Goal: Transaction & Acquisition: Purchase product/service

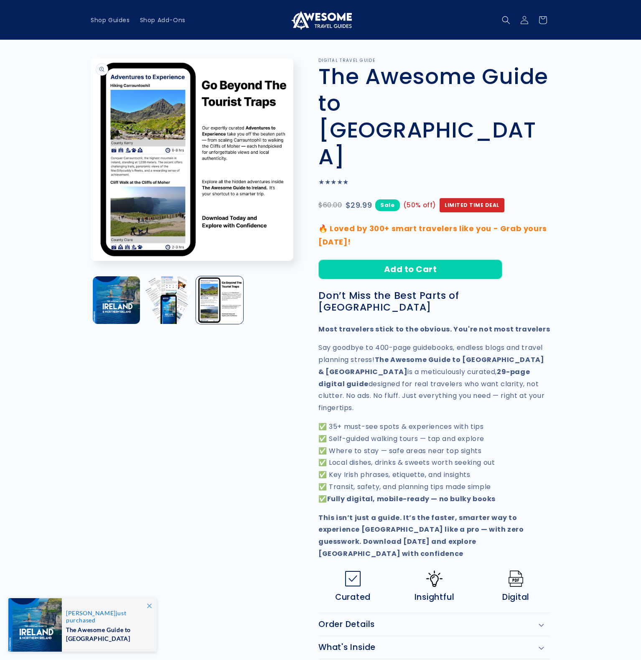
scroll to position [1353, 0]
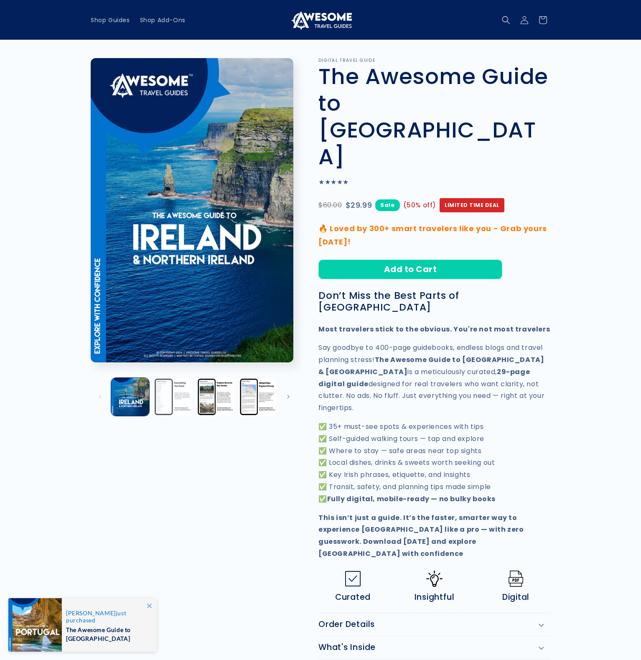
click at [173, 398] on button "Load image 2 in gallery view" at bounding box center [172, 397] width 38 height 38
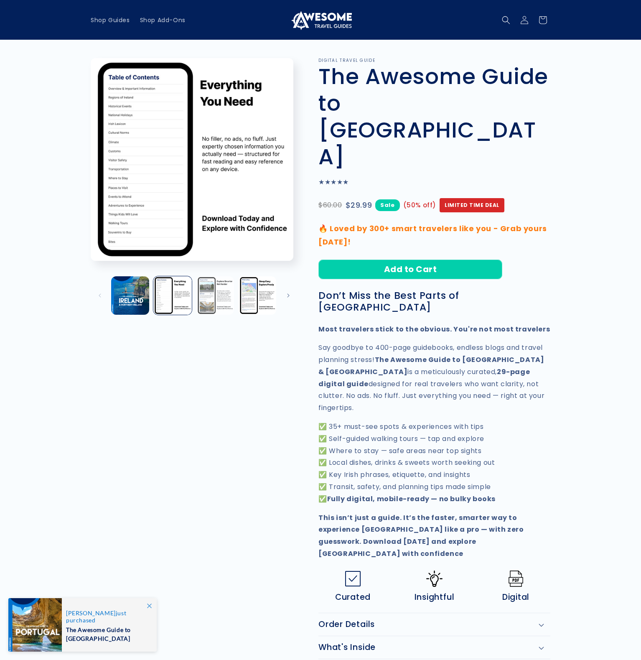
click at [217, 297] on button "Load image 3 in gallery view" at bounding box center [215, 295] width 38 height 38
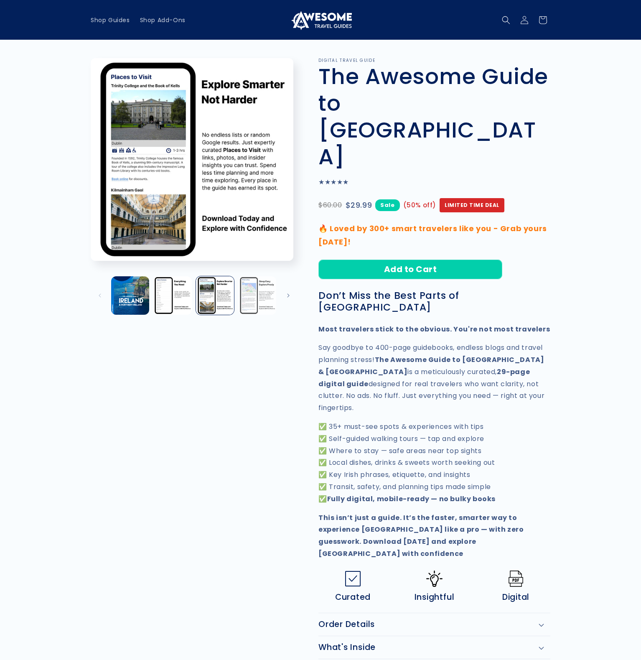
click at [257, 296] on button "Load image 4 in gallery view" at bounding box center [257, 295] width 38 height 38
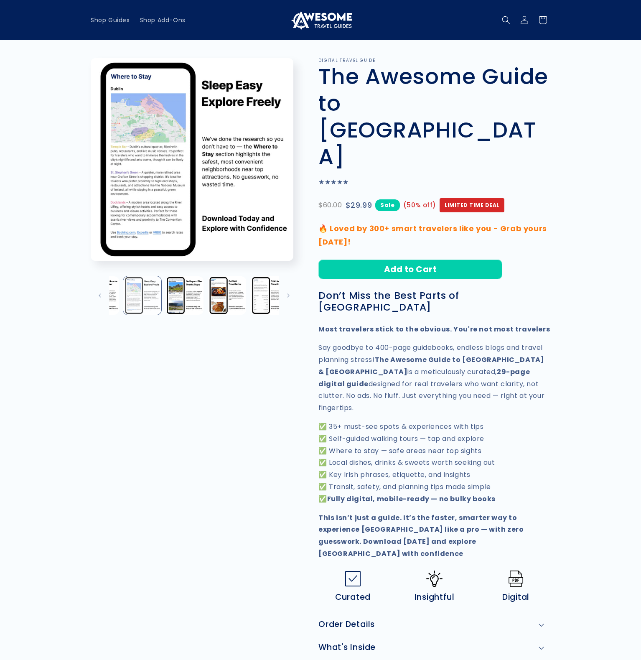
scroll to position [0, 127]
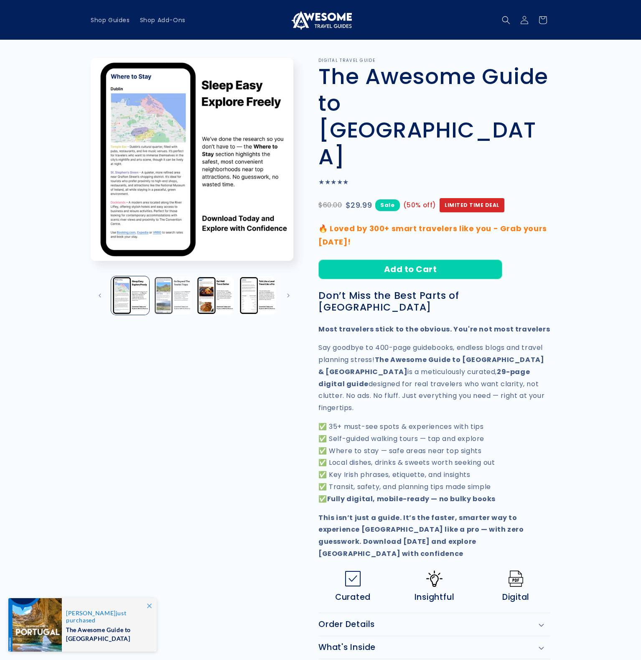
click at [173, 298] on button "Load image 5 in gallery view" at bounding box center [172, 295] width 38 height 38
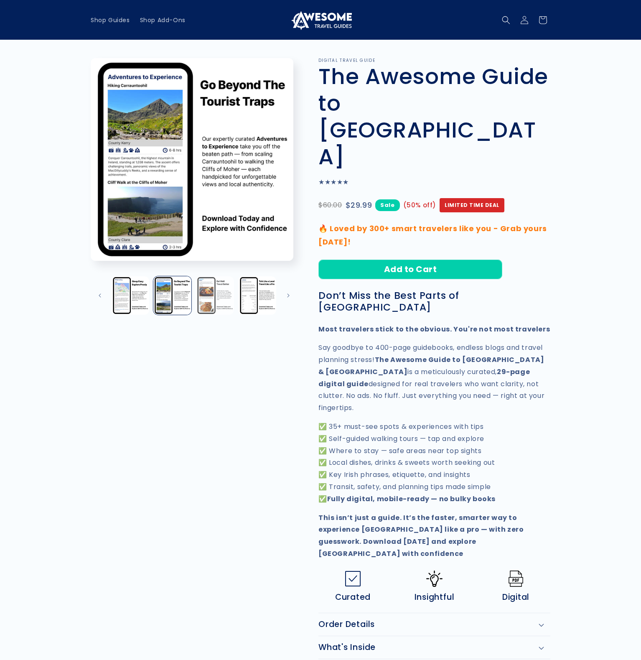
click at [210, 296] on button "Load image 6 in gallery view" at bounding box center [215, 295] width 38 height 38
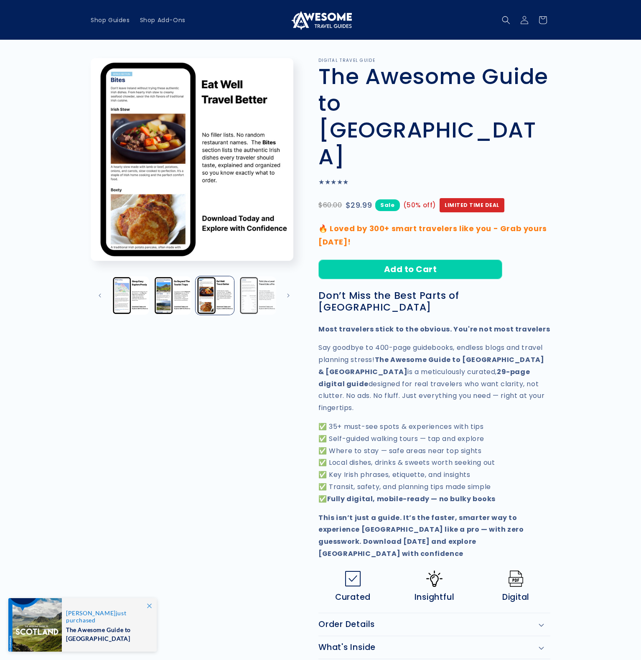
click at [255, 297] on button "Load image 7 in gallery view" at bounding box center [257, 295] width 38 height 38
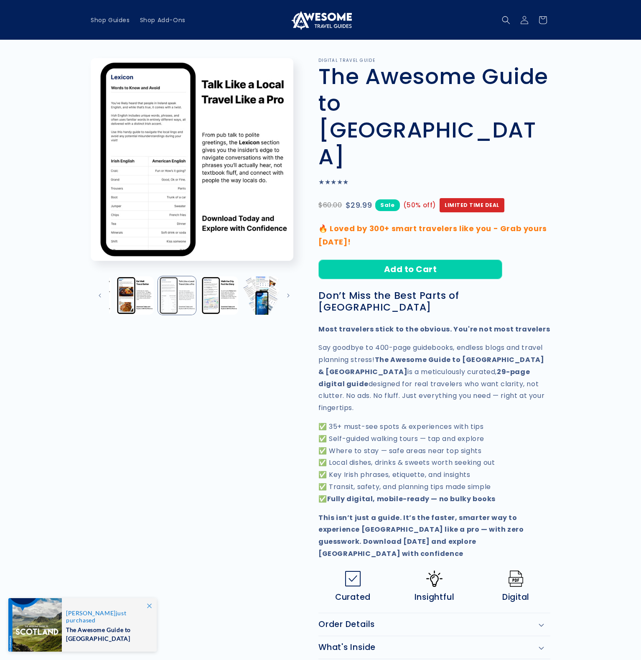
scroll to position [0, 211]
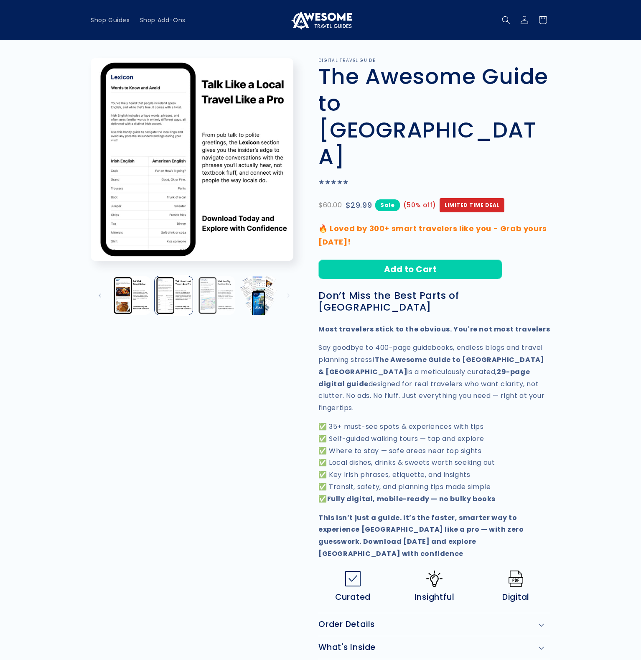
click at [213, 300] on button "Load image 8 in gallery view" at bounding box center [216, 295] width 38 height 38
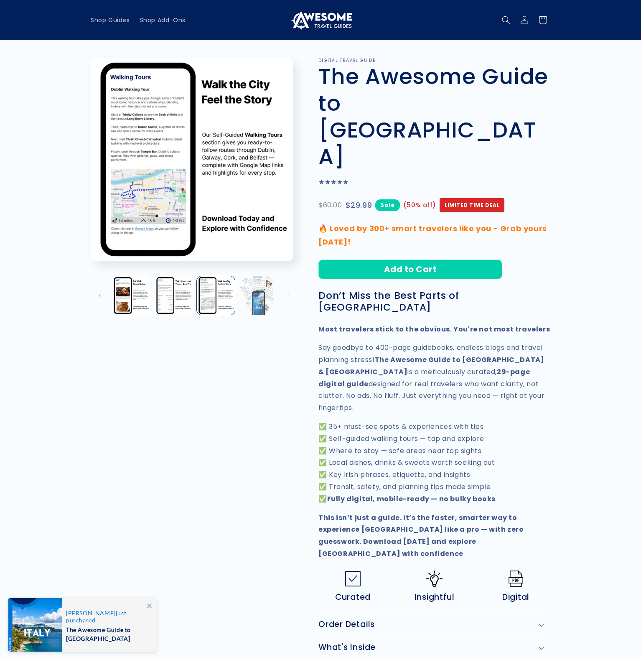
click at [251, 298] on button "Load image 9 in gallery view" at bounding box center [258, 295] width 38 height 38
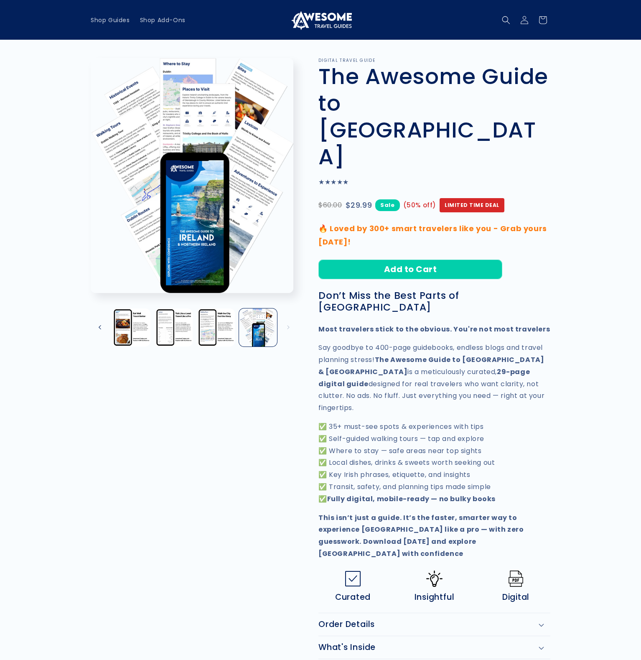
click at [101, 327] on button "Slide left" at bounding box center [100, 327] width 18 height 18
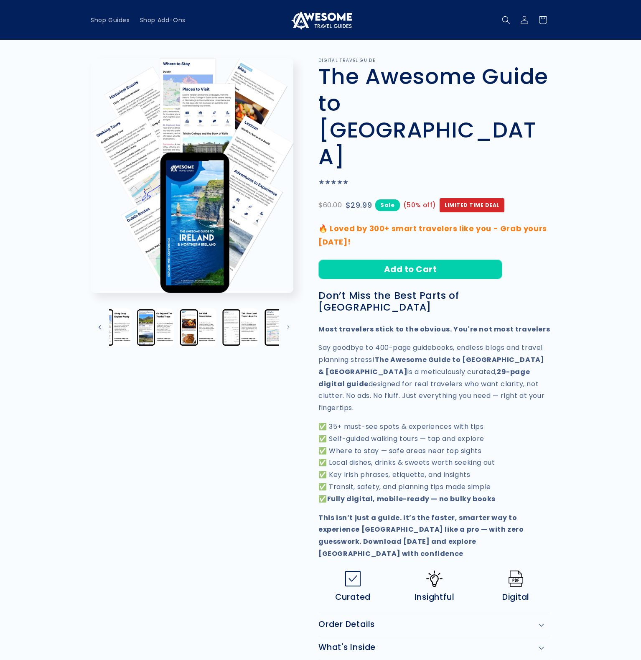
click at [101, 327] on button "Slide left" at bounding box center [100, 327] width 18 height 18
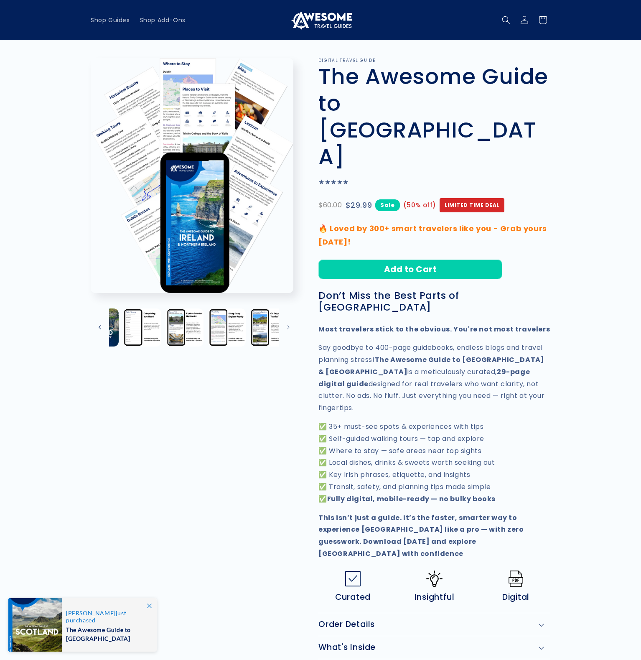
click at [101, 327] on button "Slide left" at bounding box center [100, 327] width 18 height 18
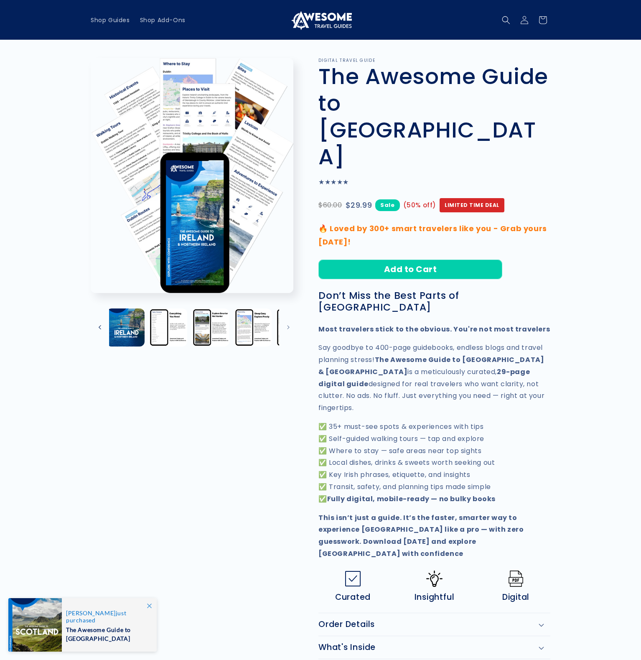
scroll to position [0, 0]
click at [131, 329] on button "Load image 1 in gallery view" at bounding box center [130, 327] width 38 height 38
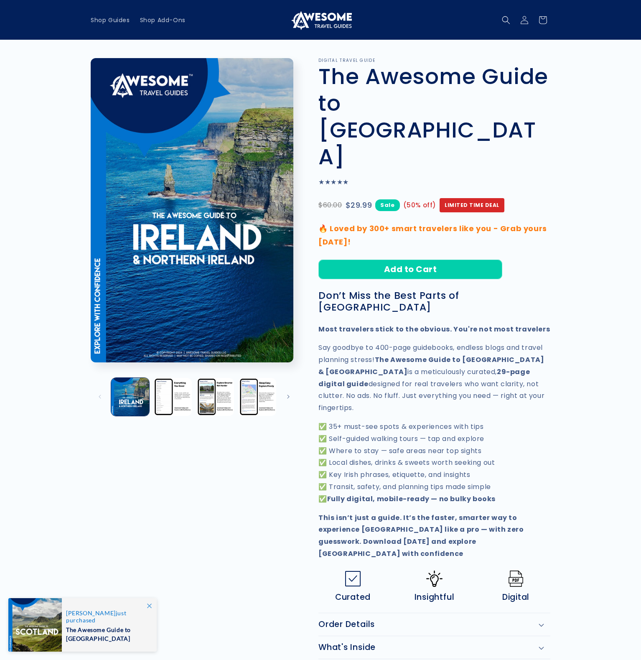
click at [568, 363] on div "Image 1 is now available in gallery view Skip to product information Open media…" at bounding box center [320, 385] width 501 height 655
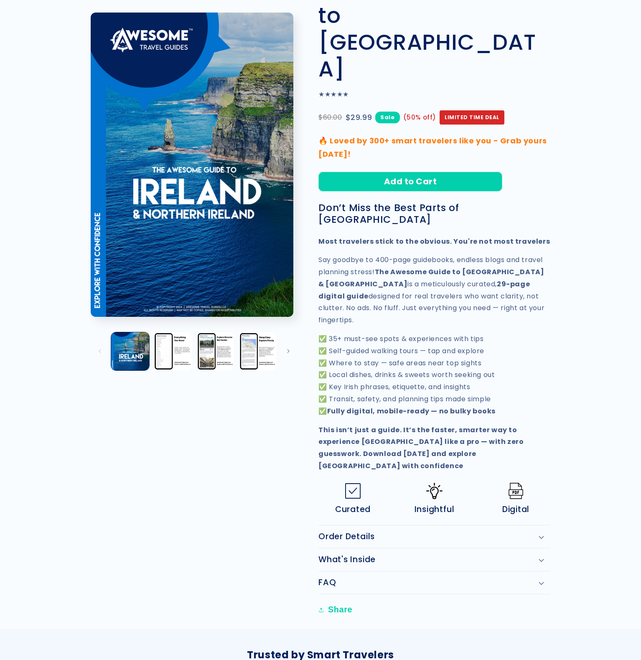
scroll to position [153, 0]
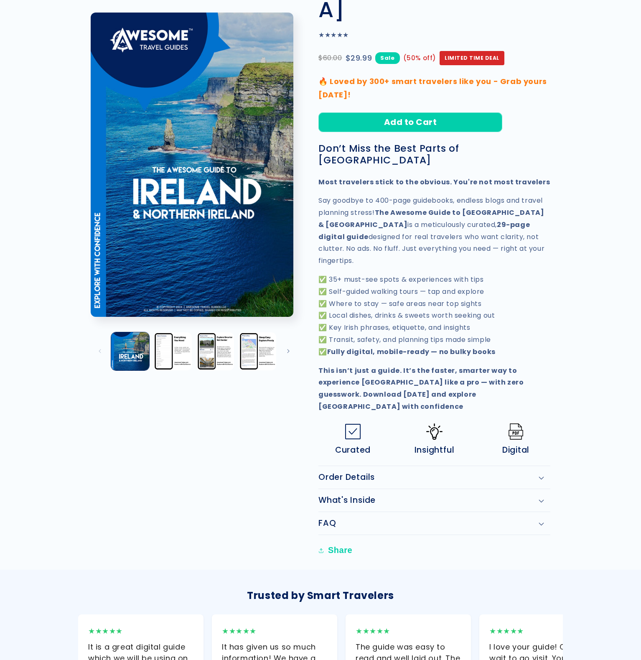
click at [524, 495] on div "What's Inside" at bounding box center [434, 500] width 232 height 10
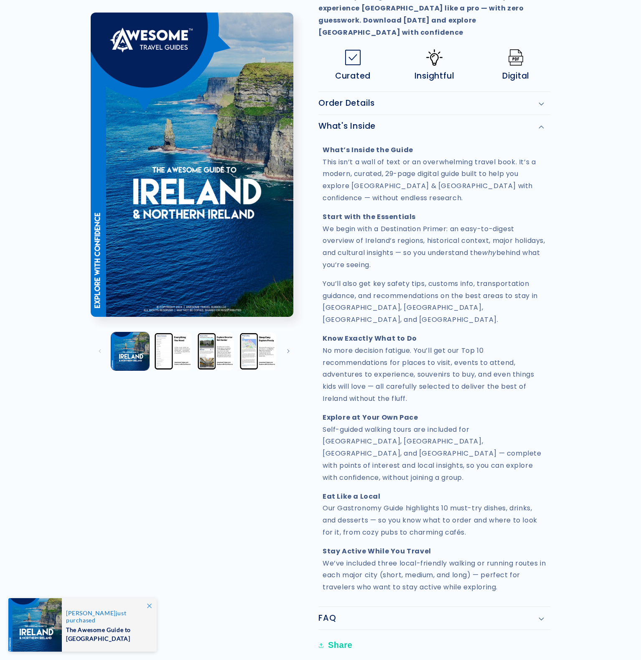
scroll to position [531, 0]
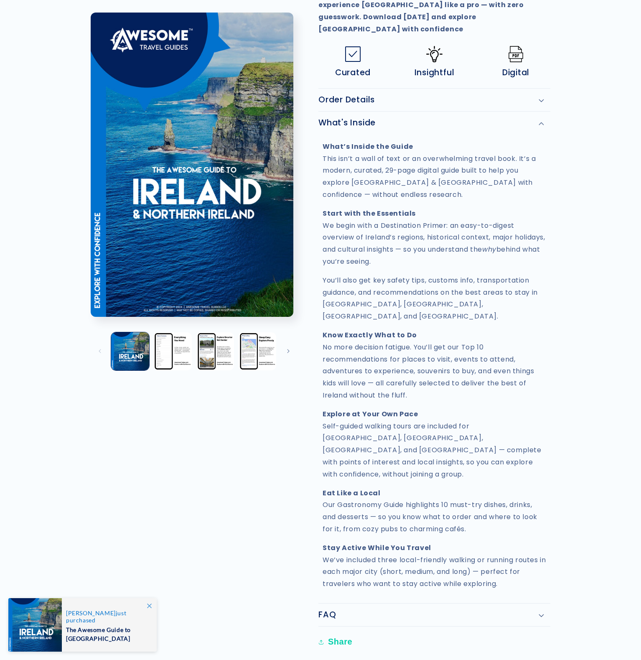
click at [501, 610] on div "FAQ" at bounding box center [434, 615] width 232 height 10
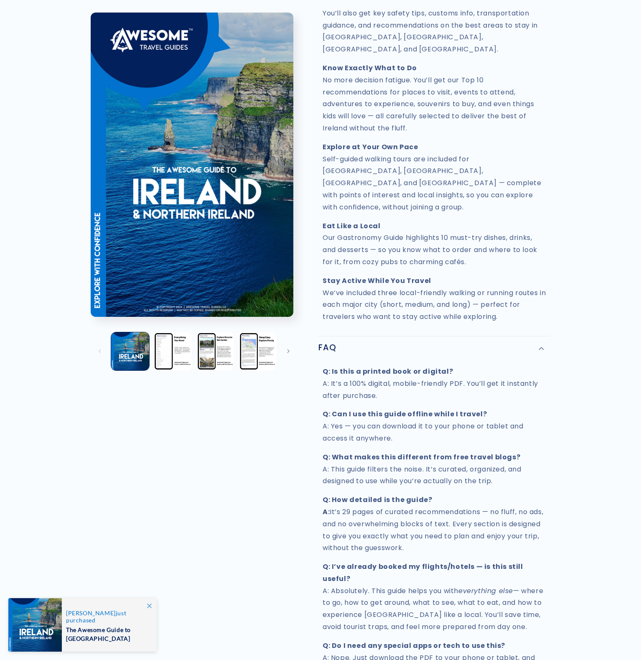
scroll to position [801, 0]
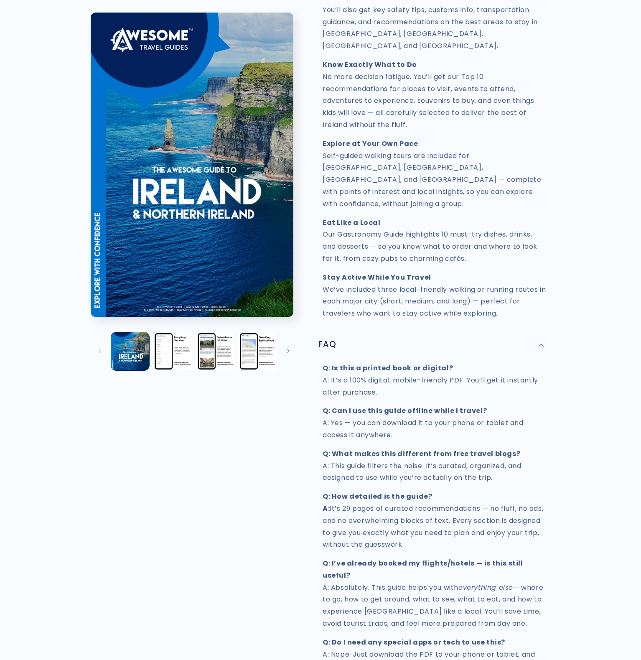
click at [511, 339] on div "FAQ" at bounding box center [434, 344] width 232 height 10
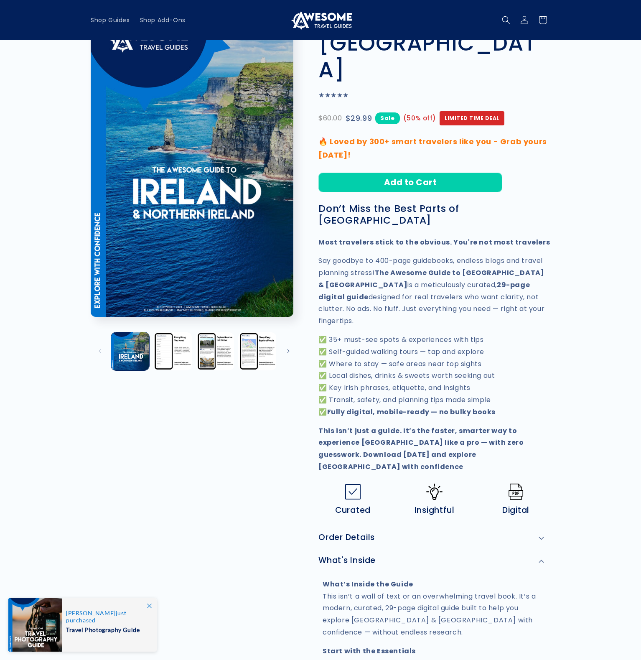
scroll to position [0, 0]
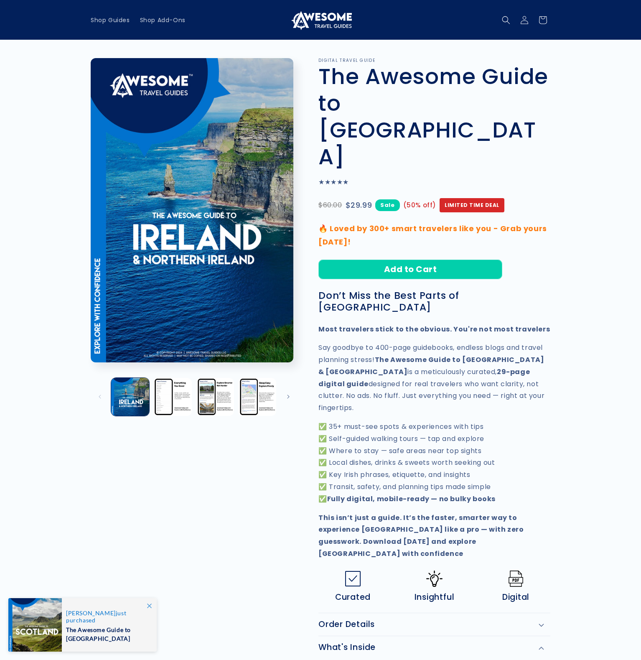
click at [330, 20] on img at bounding box center [320, 20] width 63 height 20
